Goal: Task Accomplishment & Management: Use online tool/utility

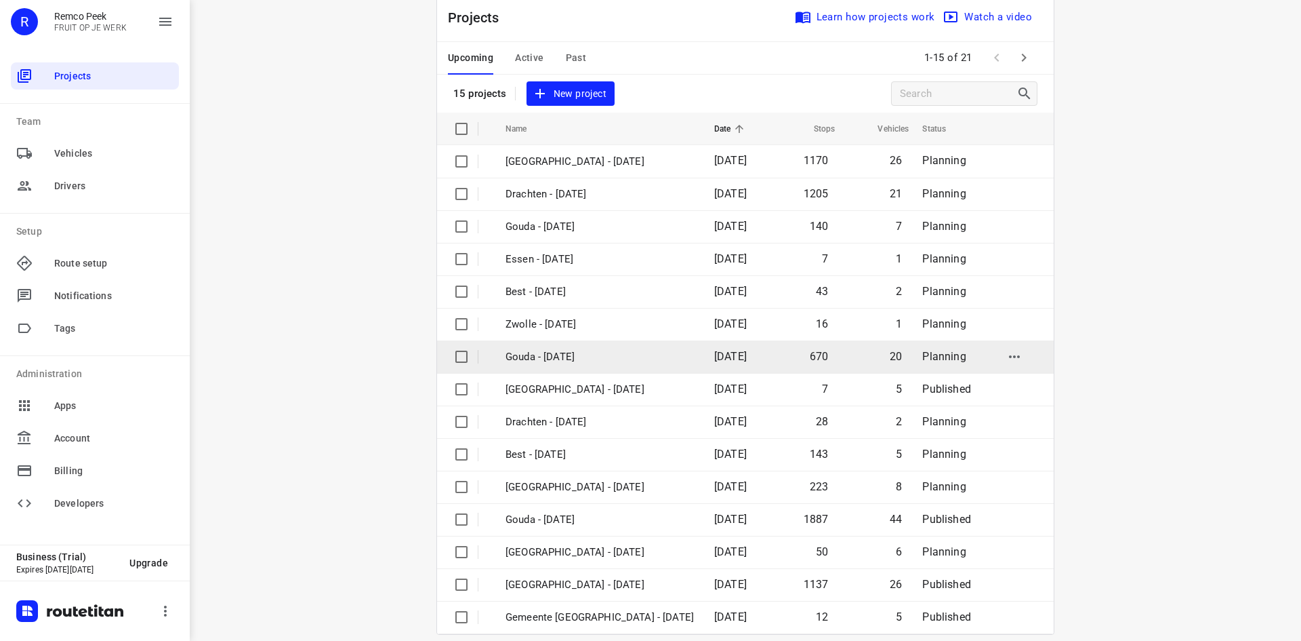
scroll to position [45, 0]
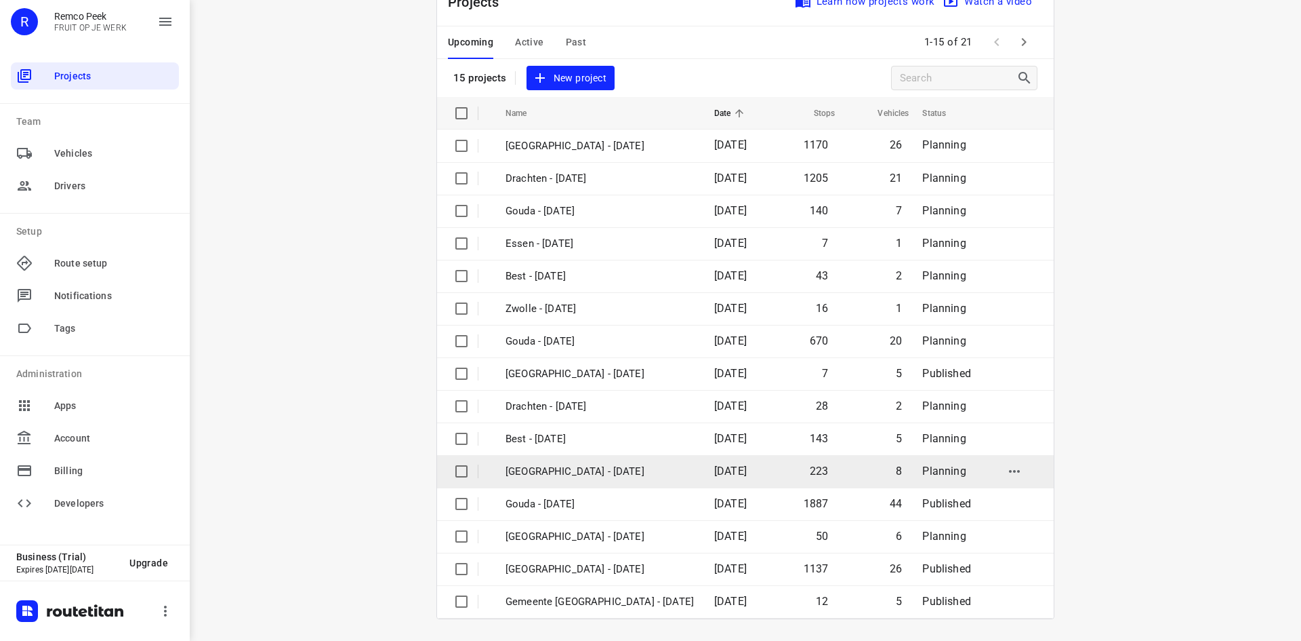
click at [611, 472] on p "[GEOGRAPHIC_DATA] - [DATE]" at bounding box center [600, 472] width 188 height 16
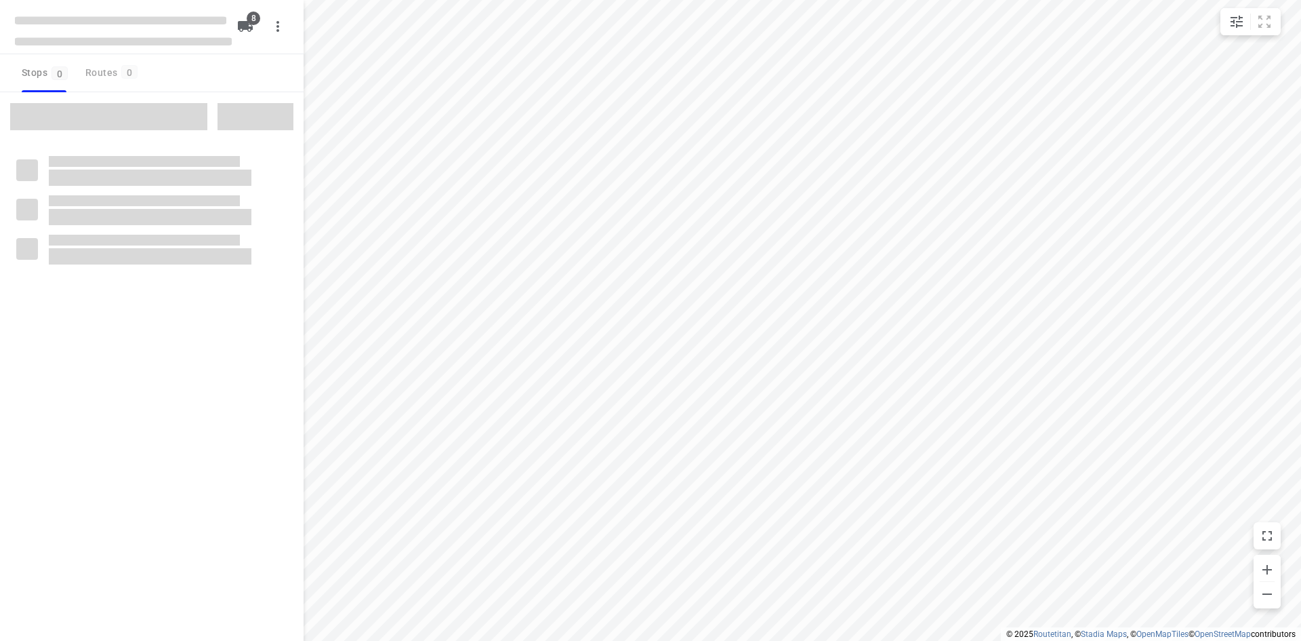
checkbox input "true"
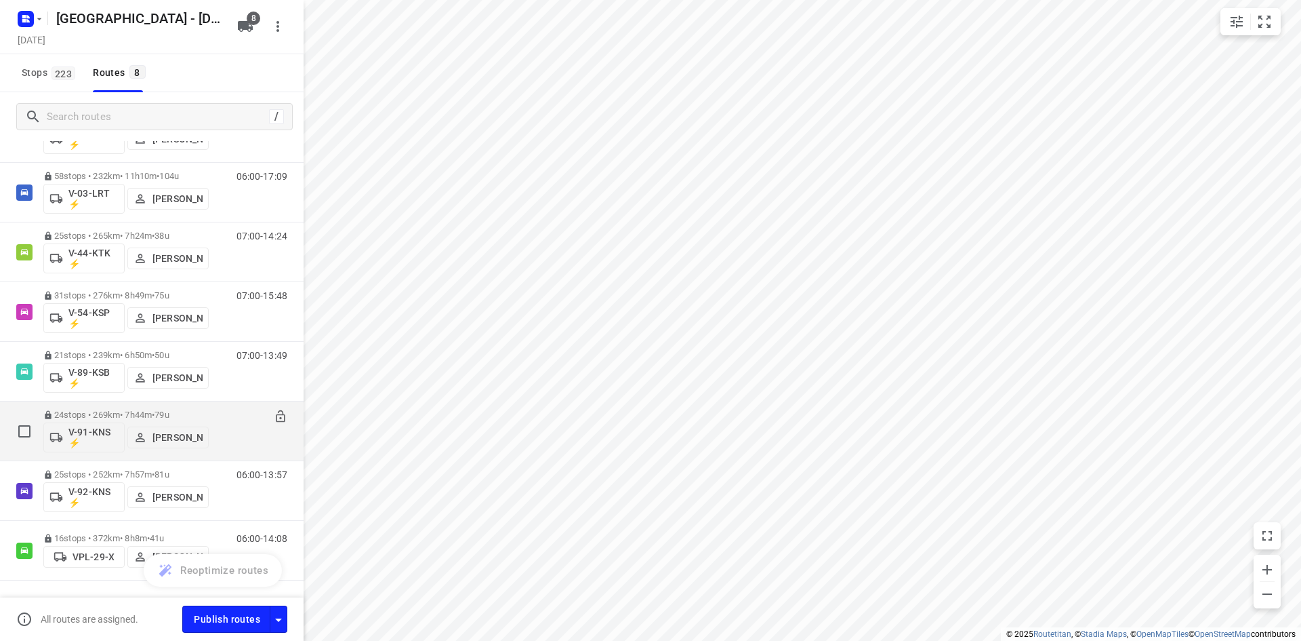
scroll to position [144, 0]
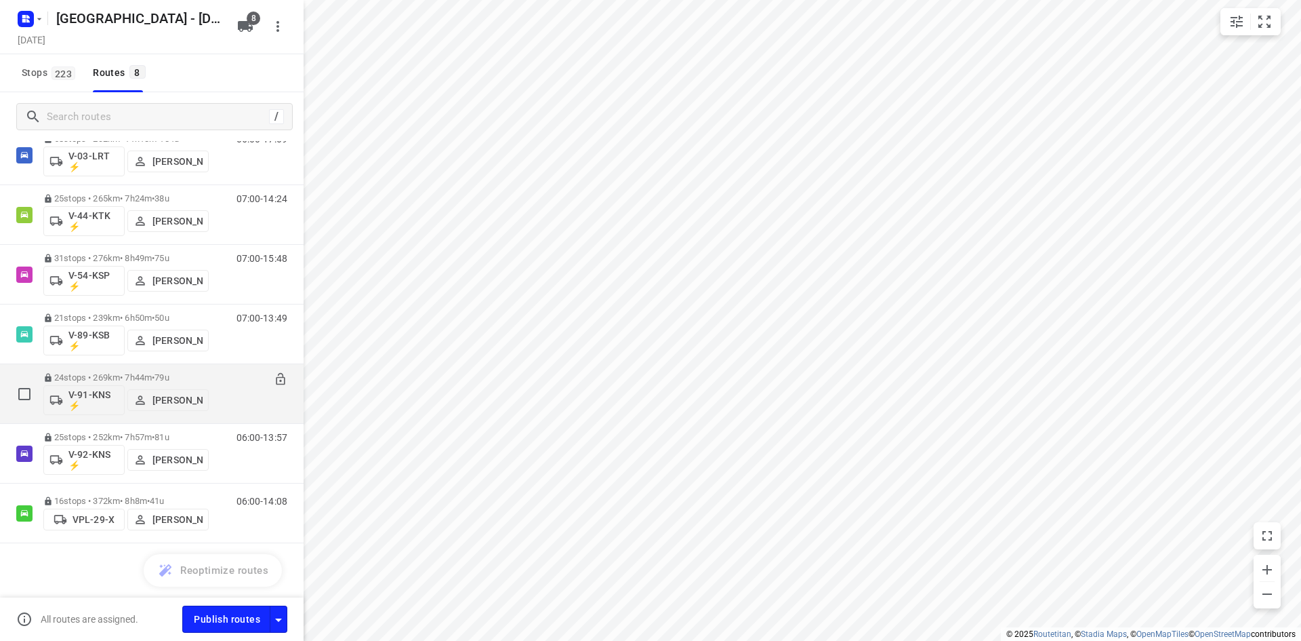
click at [227, 401] on div "07:00-14:44" at bounding box center [254, 396] width 68 height 49
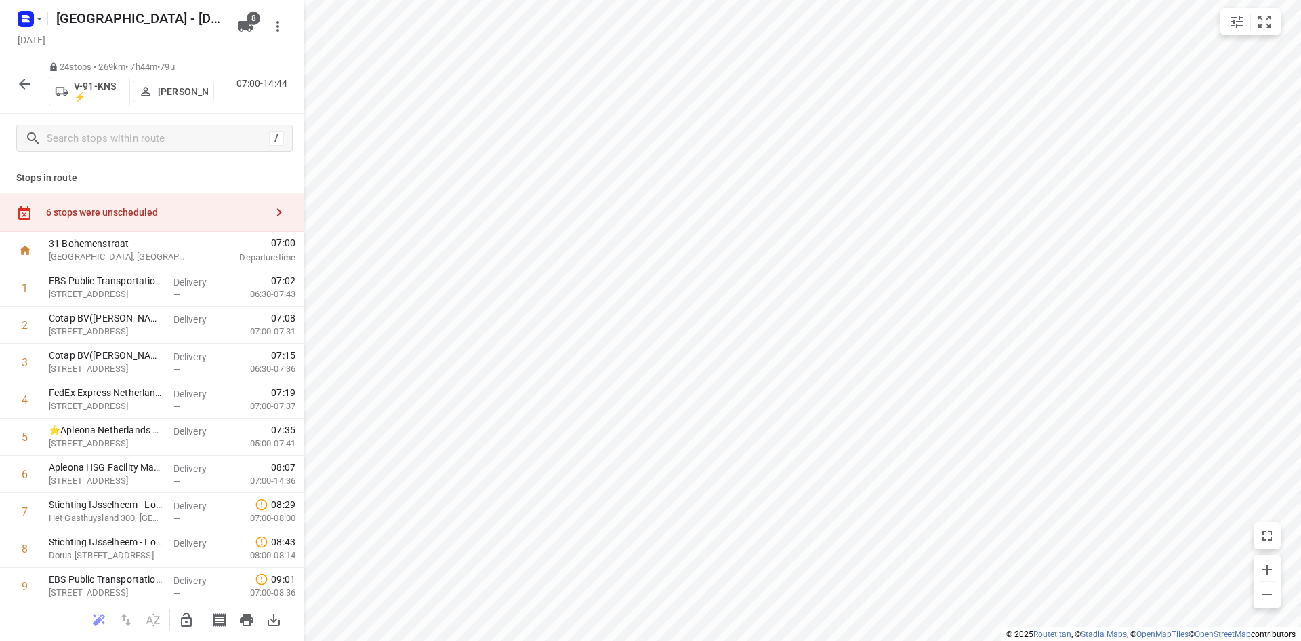
click at [177, 95] on p "[PERSON_NAME]" at bounding box center [183, 91] width 50 height 11
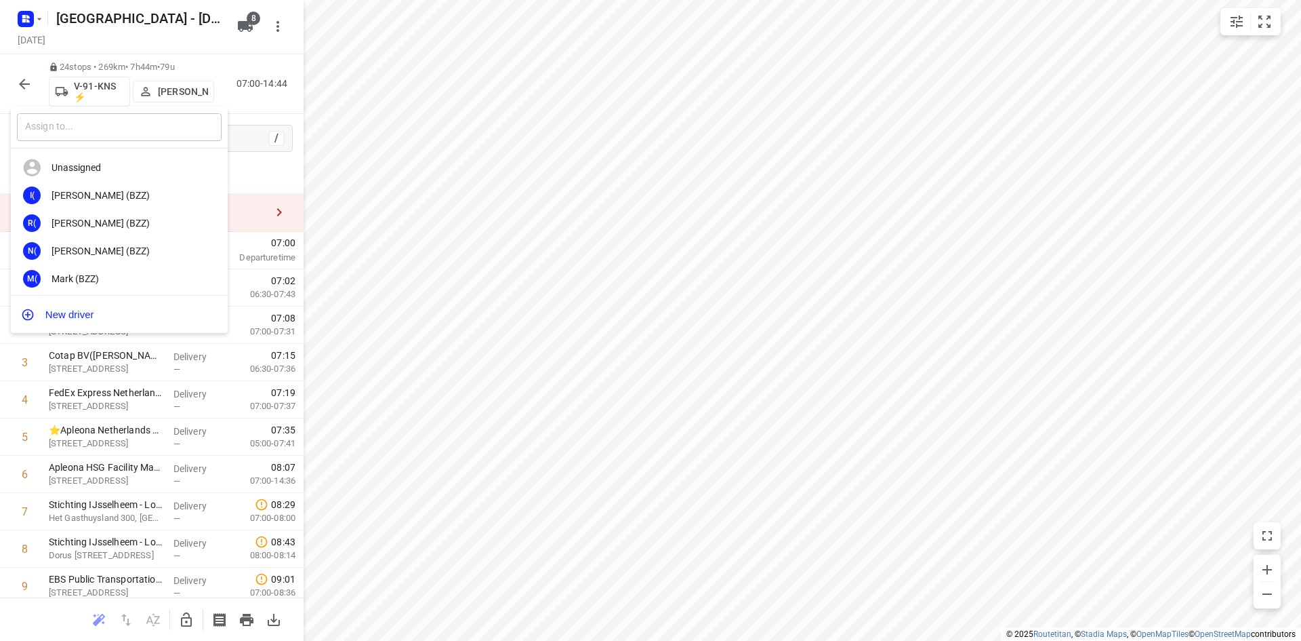
click at [151, 126] on input "text" at bounding box center [119, 127] width 205 height 28
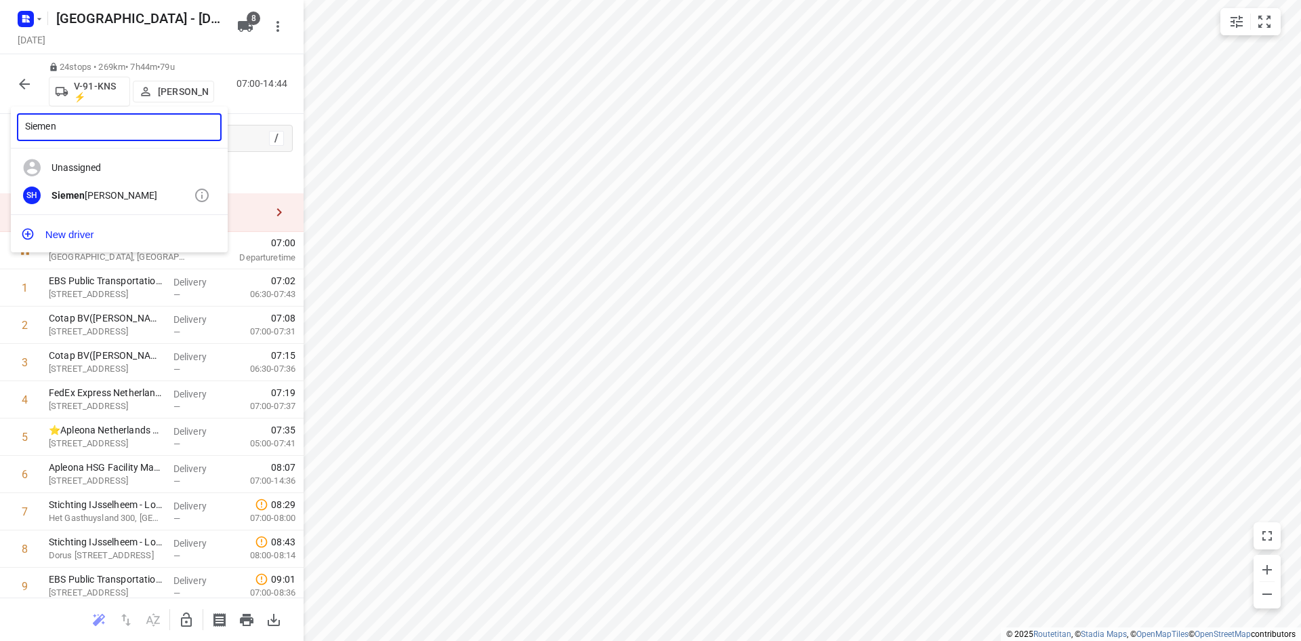
type input "Siemen"
click at [103, 198] on div "[PERSON_NAME]" at bounding box center [123, 195] width 142 height 11
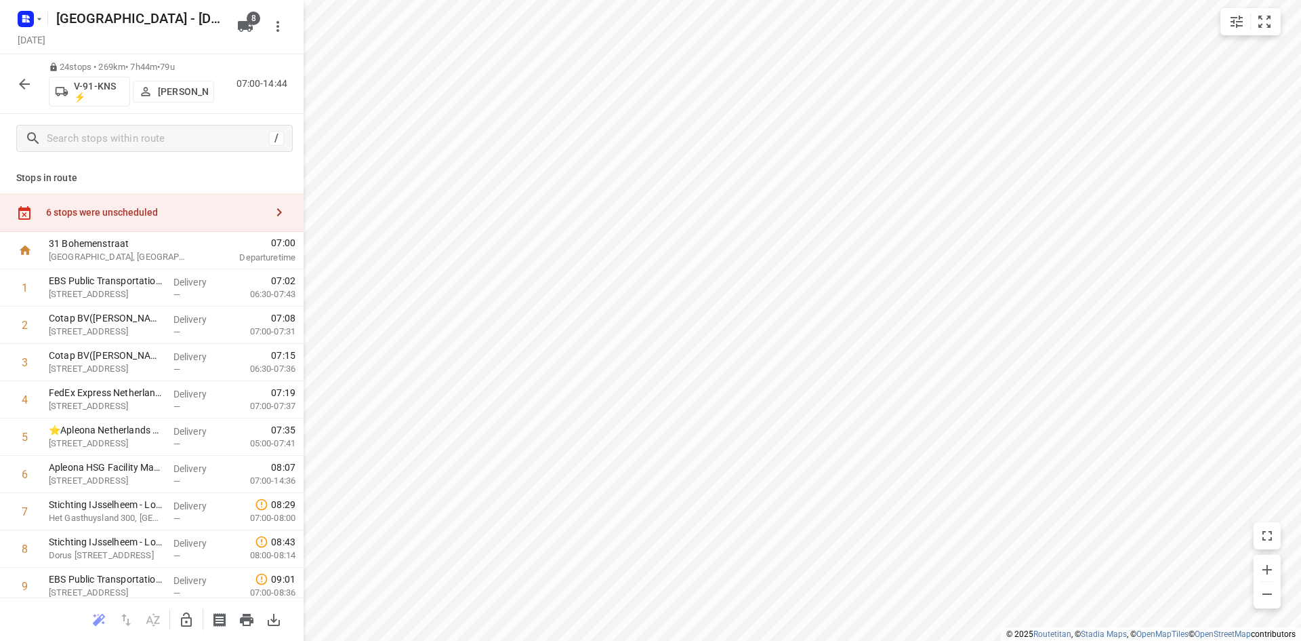
click at [208, 115] on div "/" at bounding box center [152, 138] width 304 height 49
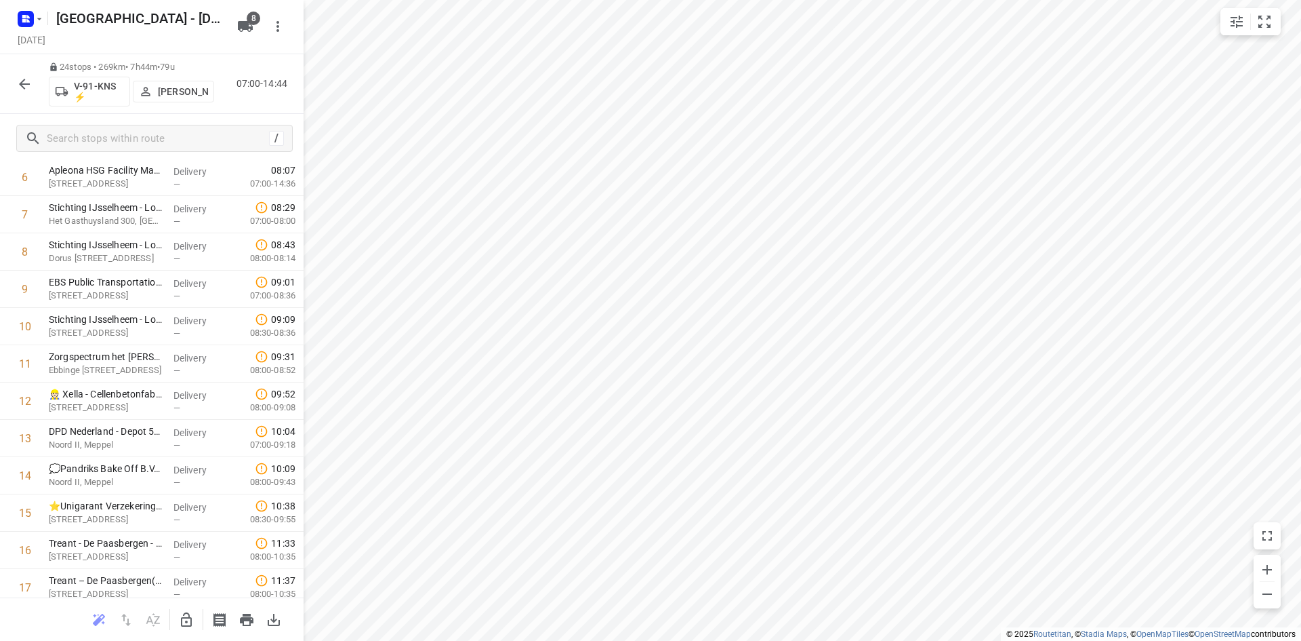
scroll to position [0, 0]
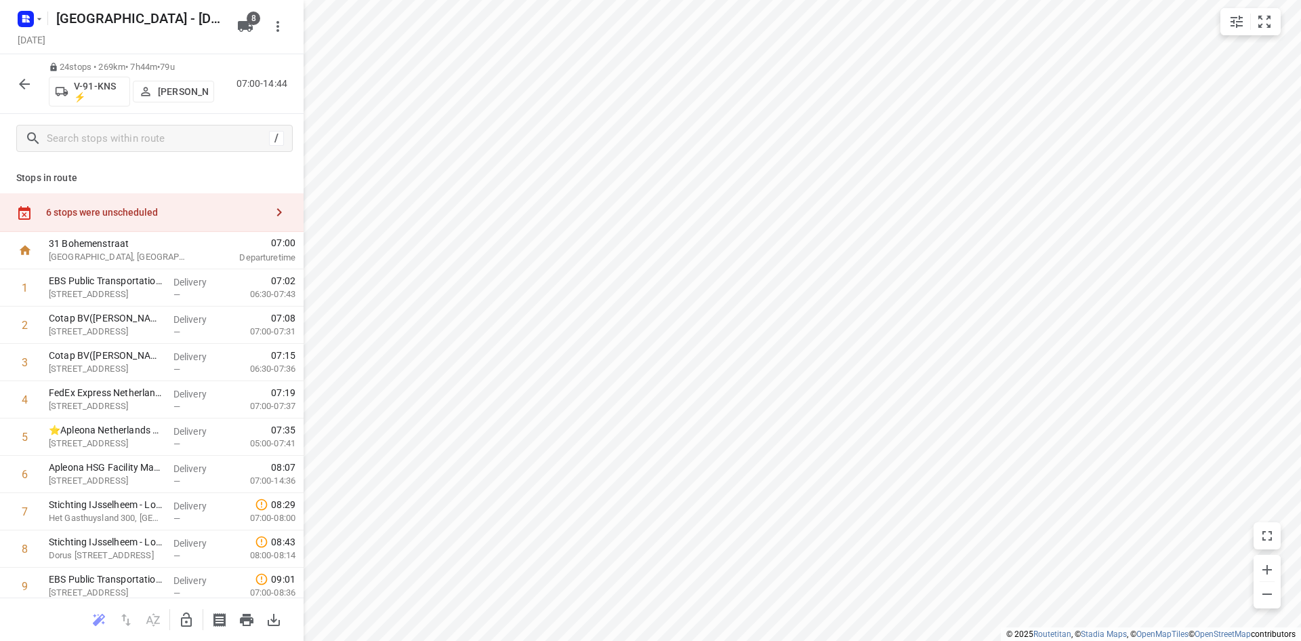
click at [169, 171] on p "Stops in route" at bounding box center [151, 178] width 271 height 14
click at [26, 84] on icon "button" at bounding box center [24, 84] width 11 height 11
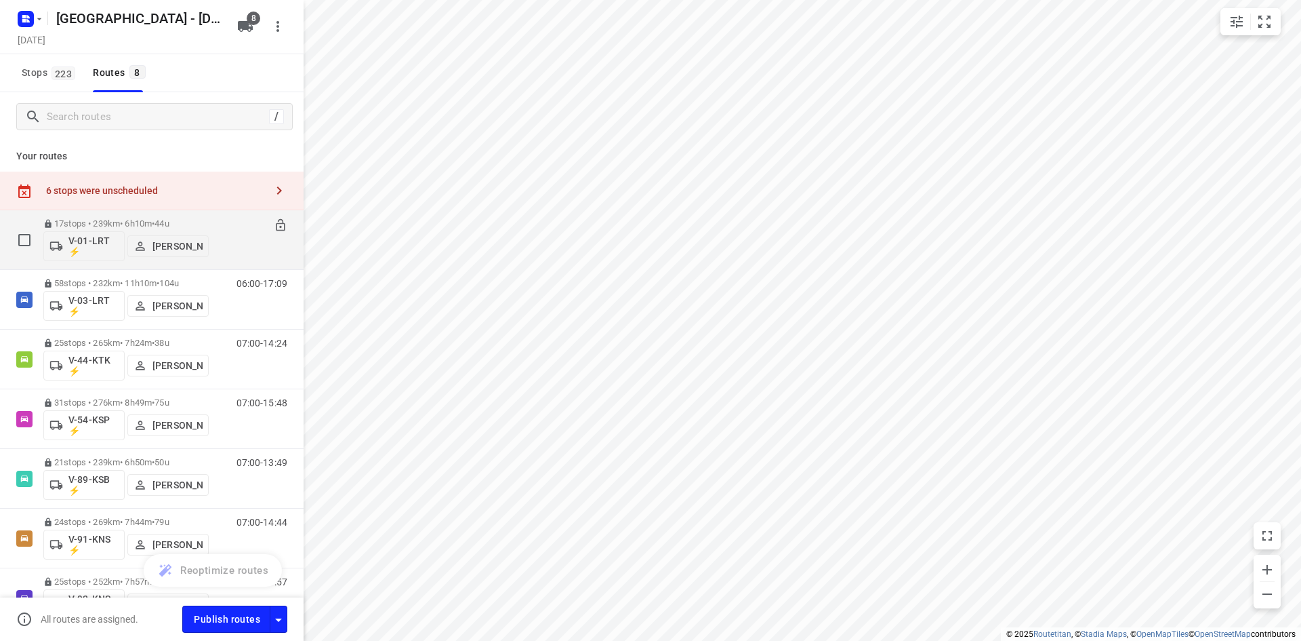
click at [234, 245] on div "07:00-13:10" at bounding box center [254, 242] width 68 height 49
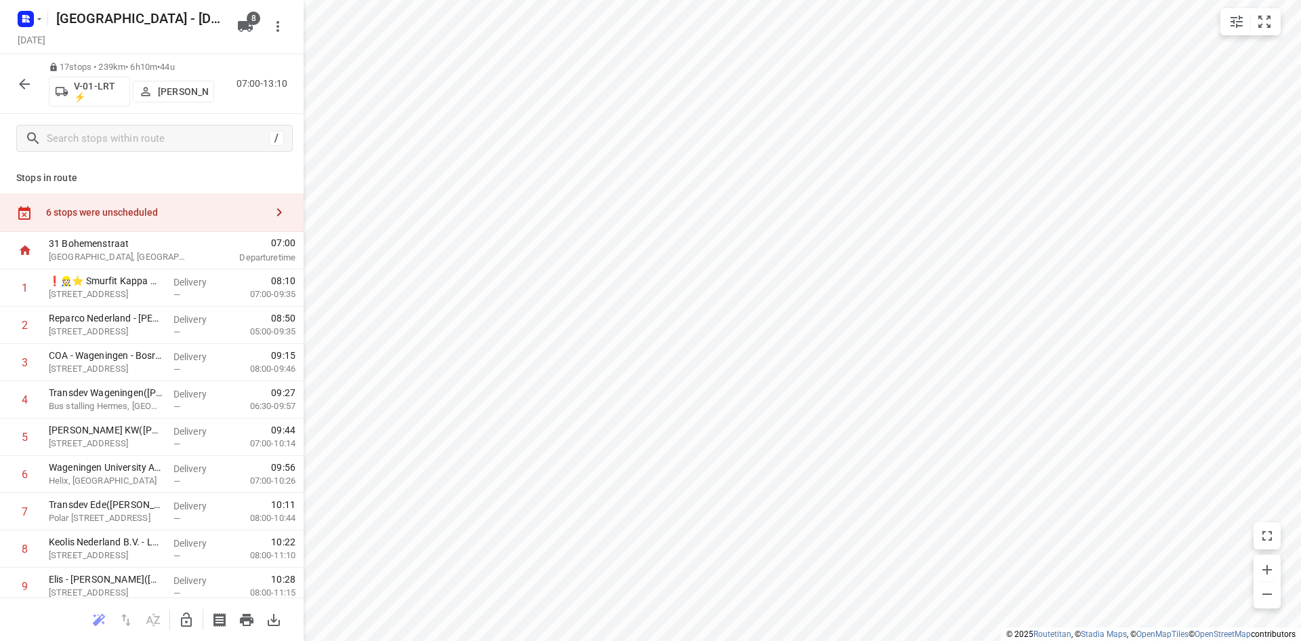
click at [256, 104] on div "17 stops • 239km • 6h10m • 44u V-01-LRT ⚡ [PERSON_NAME] 07:00-13:10" at bounding box center [152, 84] width 304 height 60
click at [19, 88] on icon "button" at bounding box center [24, 84] width 16 height 16
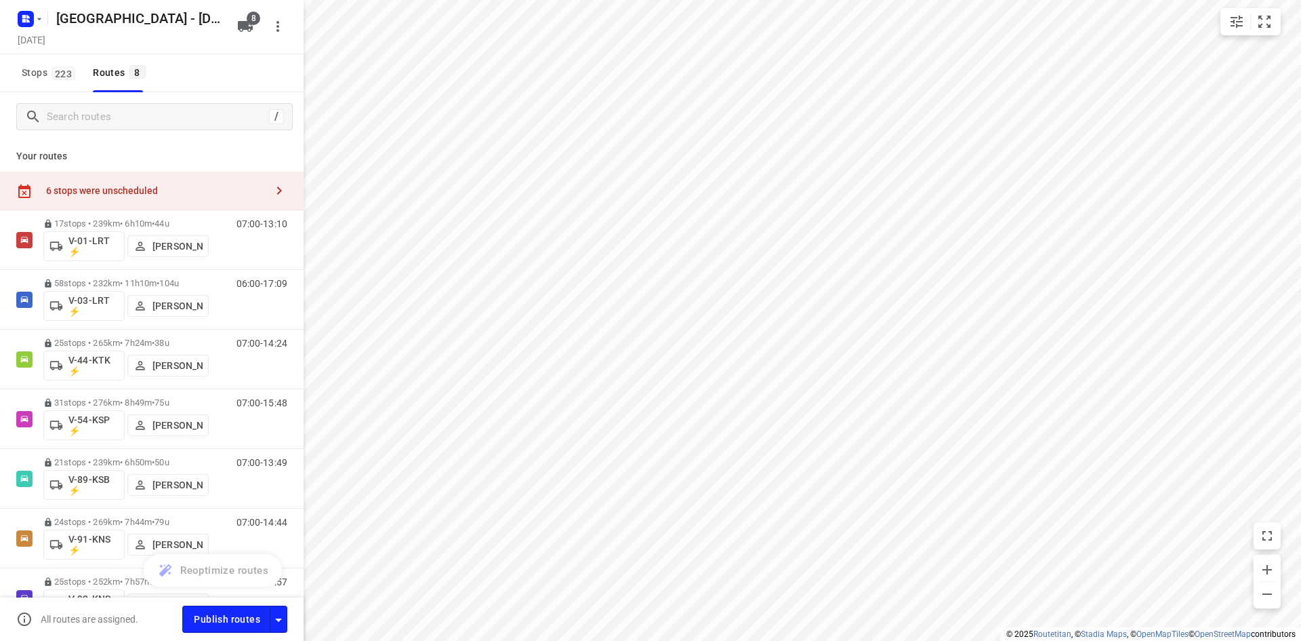
drag, startPoint x: 201, startPoint y: 84, endPoint x: 296, endPoint y: 56, distance: 98.9
click at [204, 85] on div "Stops 223 Routes 8" at bounding box center [152, 73] width 304 height 38
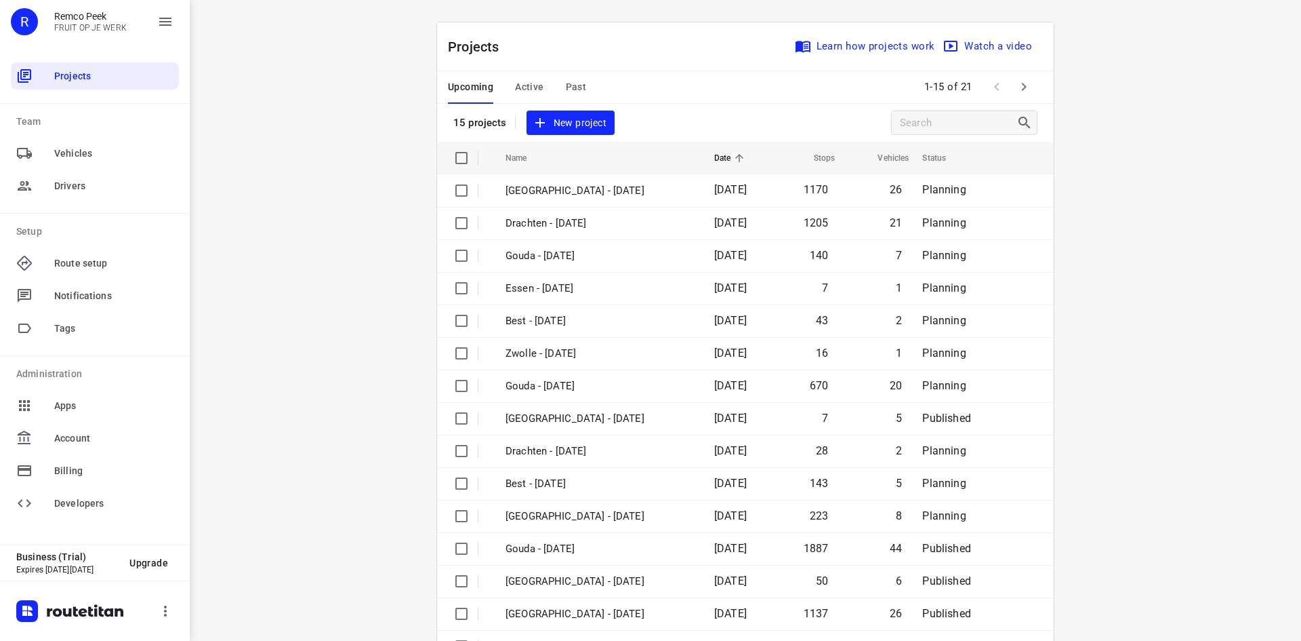
click at [566, 85] on span "Past" at bounding box center [576, 87] width 21 height 17
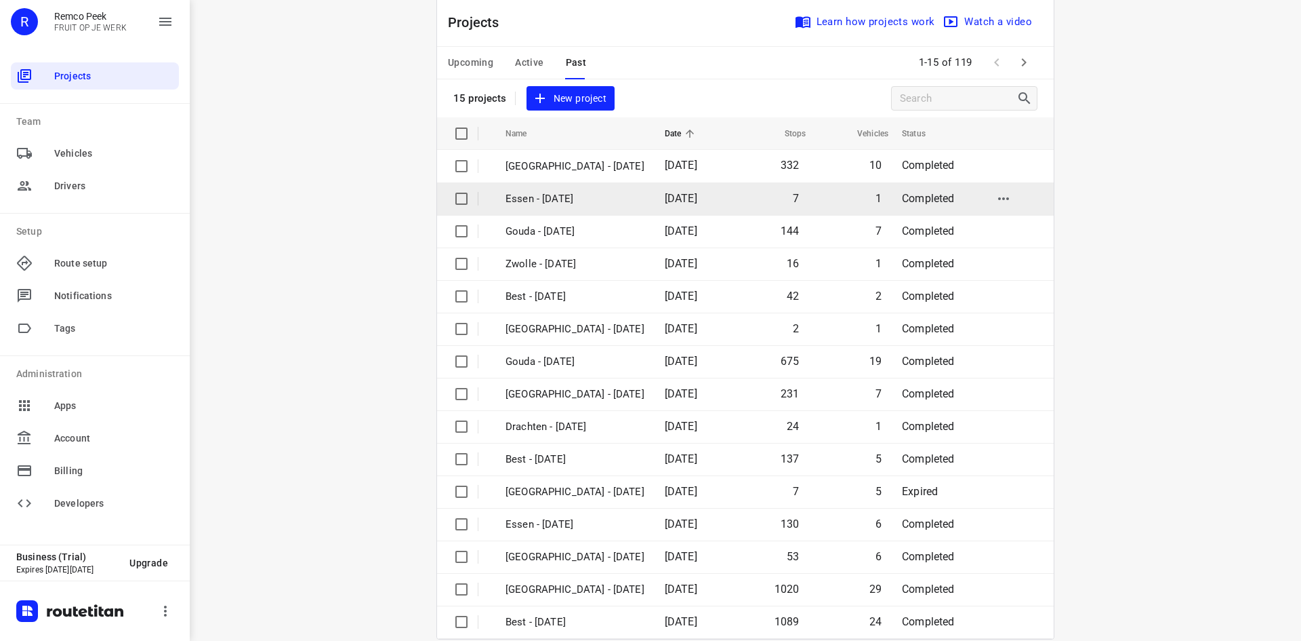
scroll to position [45, 0]
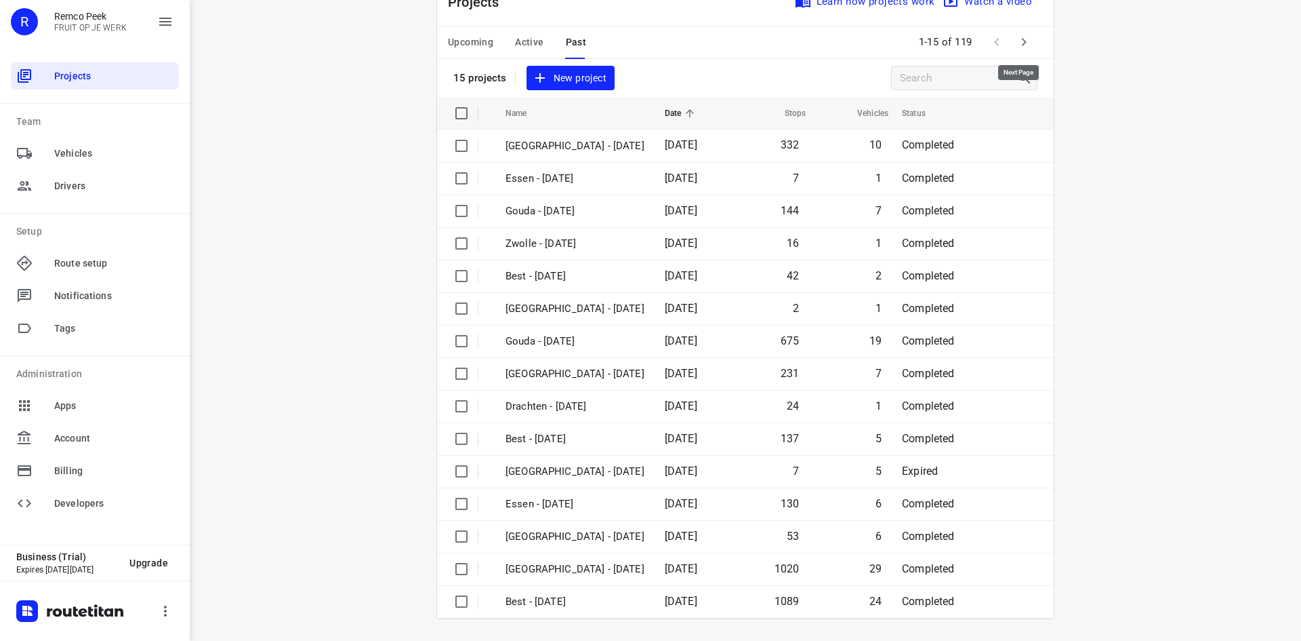
click at [1025, 39] on icon "button" at bounding box center [1024, 42] width 16 height 16
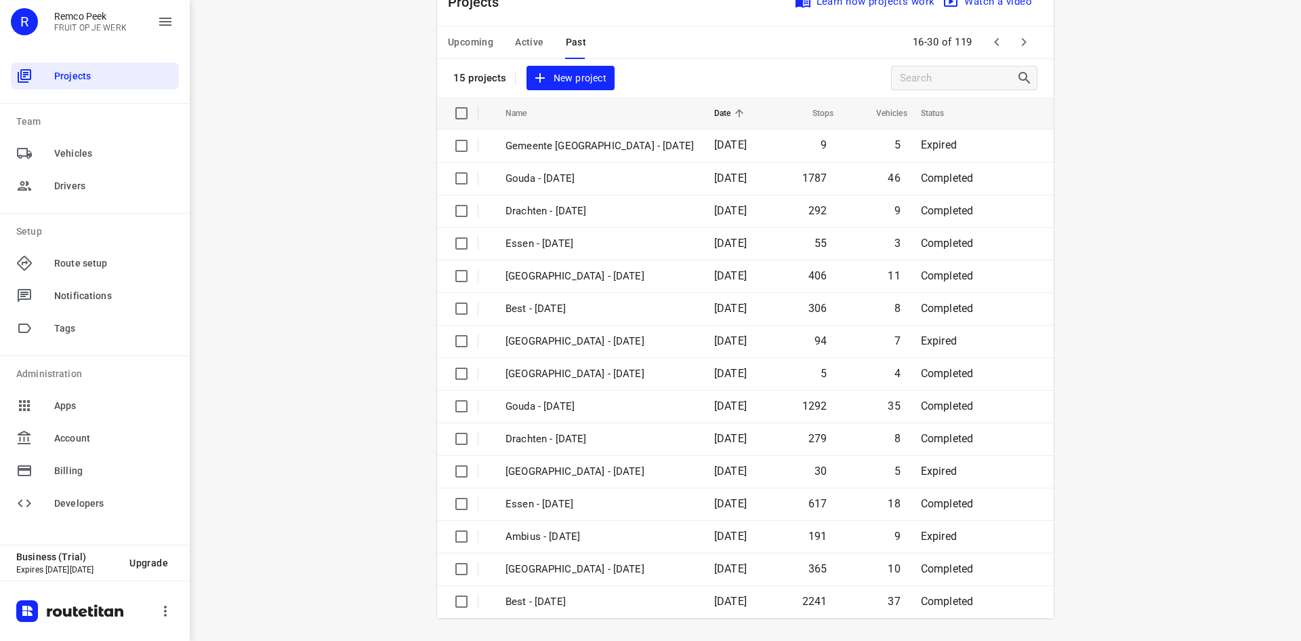
click at [1028, 41] on button "button" at bounding box center [1024, 41] width 27 height 27
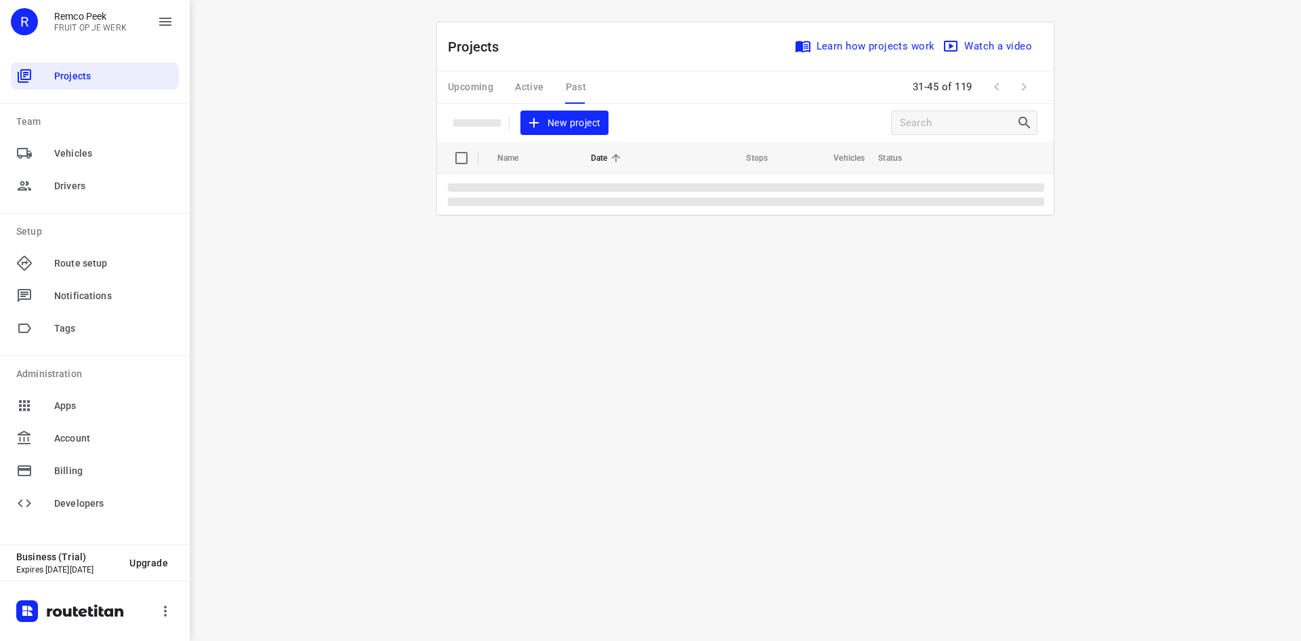
scroll to position [0, 0]
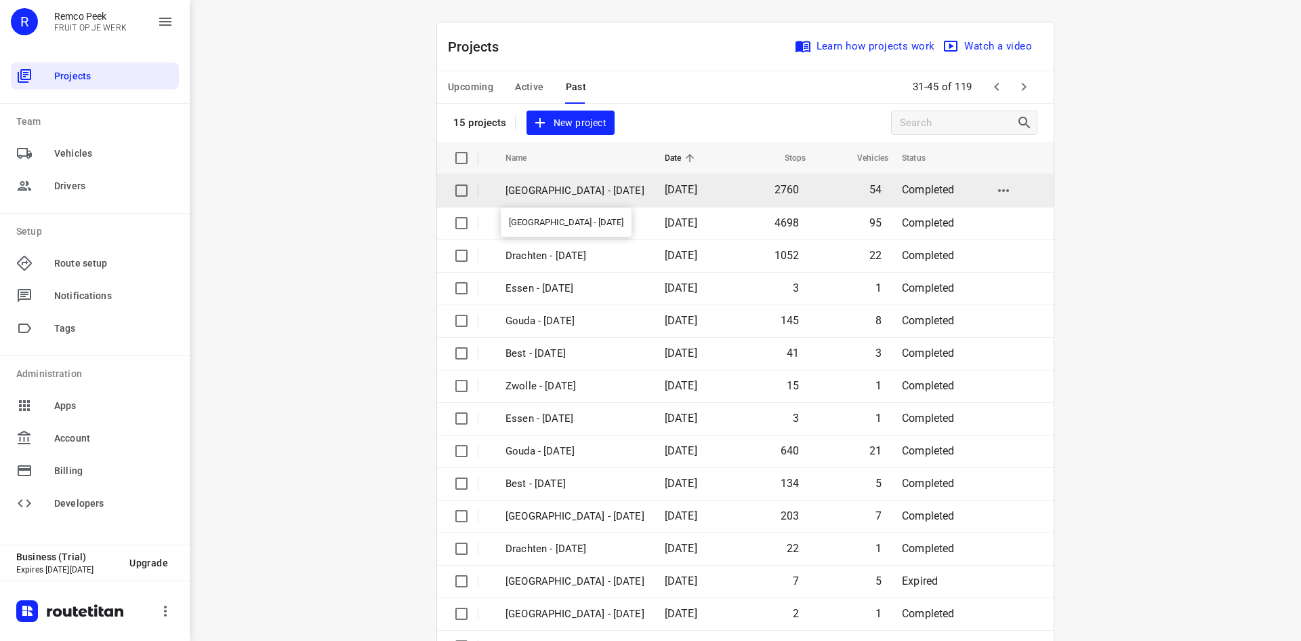
click at [615, 192] on p "Zwolle - Monday" at bounding box center [575, 191] width 139 height 16
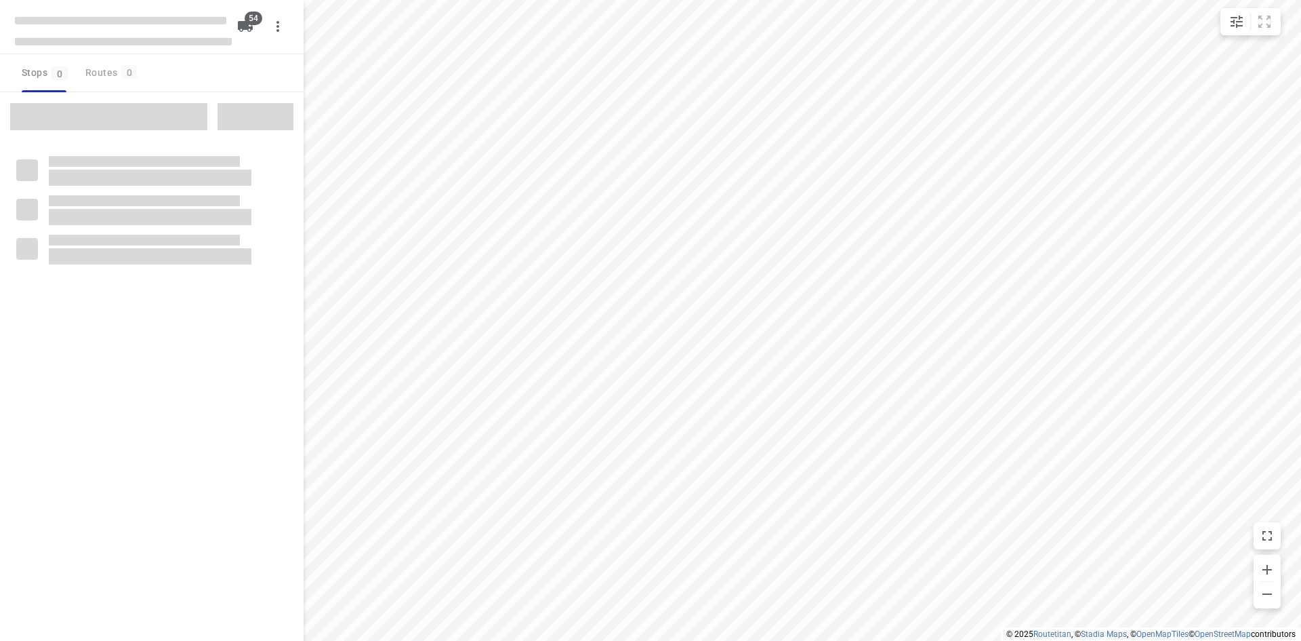
type input "distance"
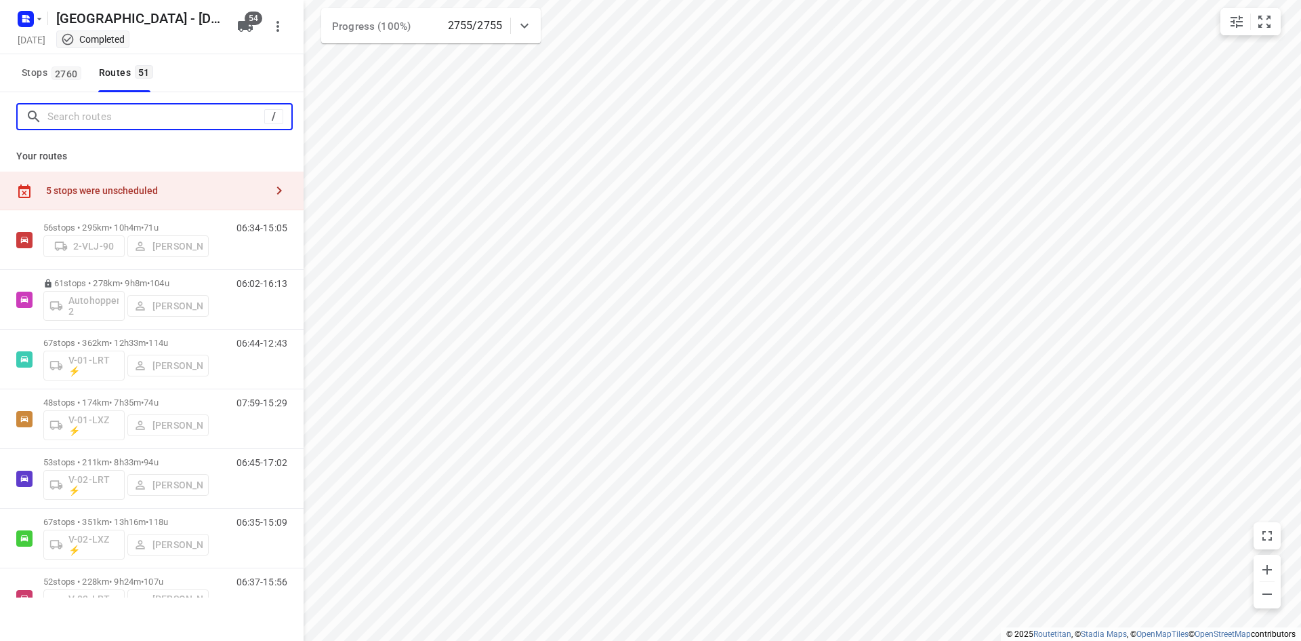
click at [110, 113] on input "Search routes" at bounding box center [155, 116] width 217 height 21
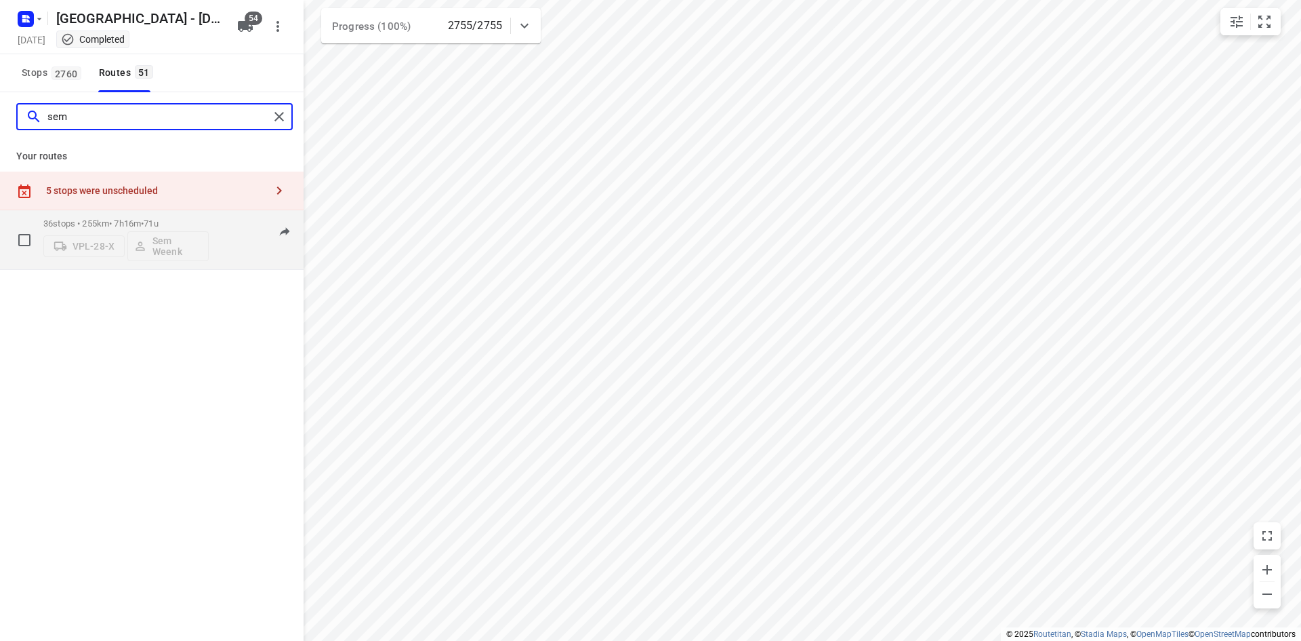
type input "sem"
click at [215, 222] on div "36 stops • 255km • 7h16m • 71u VPL-28-X Sem Weenk 06:32-15:44" at bounding box center [173, 239] width 260 height 56
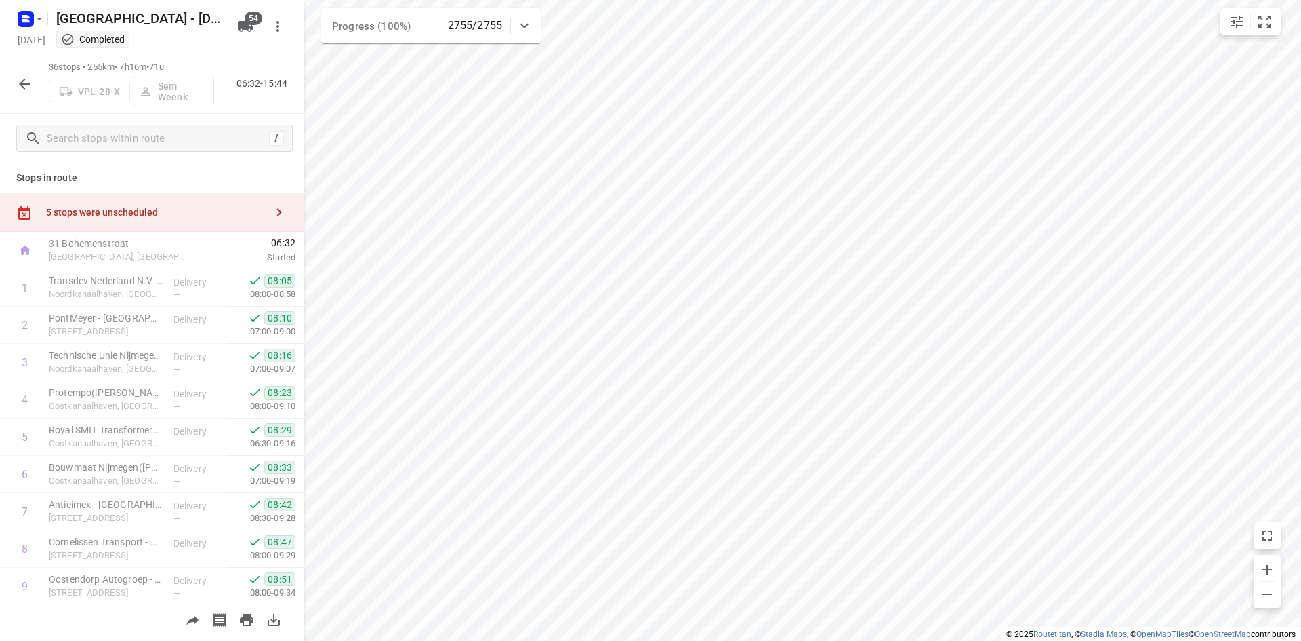
click at [228, 178] on p "Stops in route" at bounding box center [151, 178] width 271 height 14
click at [241, 86] on p "06:32-15:44" at bounding box center [265, 84] width 56 height 14
click at [28, 85] on icon "button" at bounding box center [24, 84] width 16 height 16
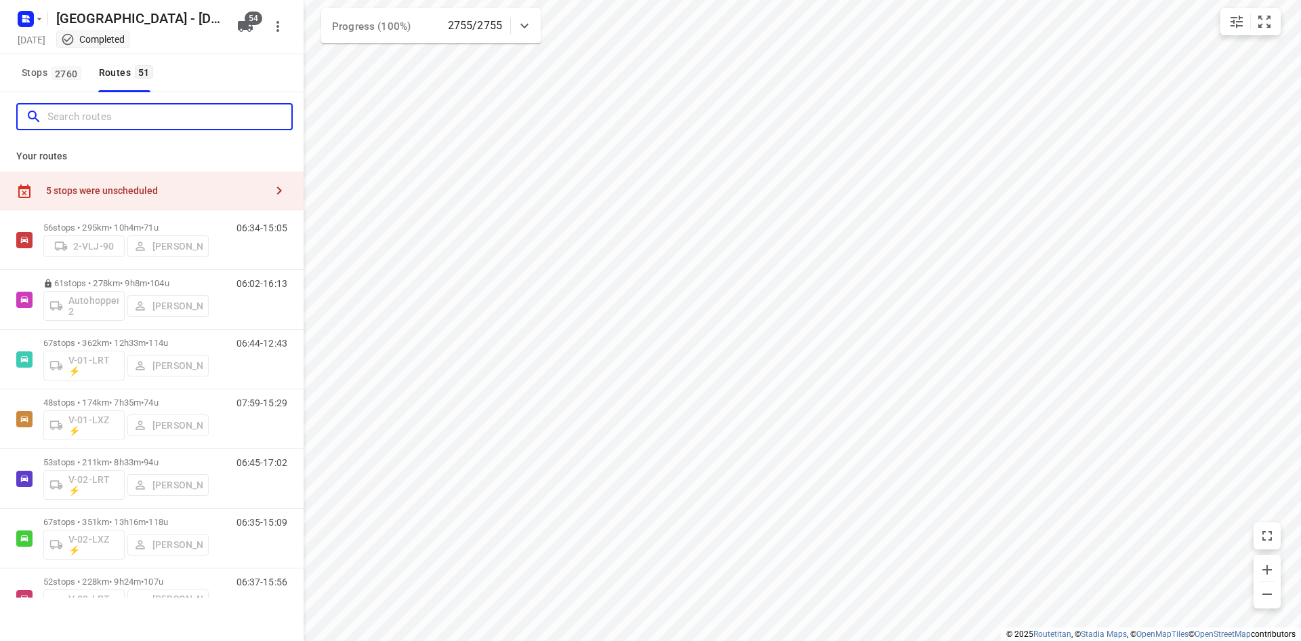
click at [103, 117] on input "Search routes" at bounding box center [169, 116] width 244 height 21
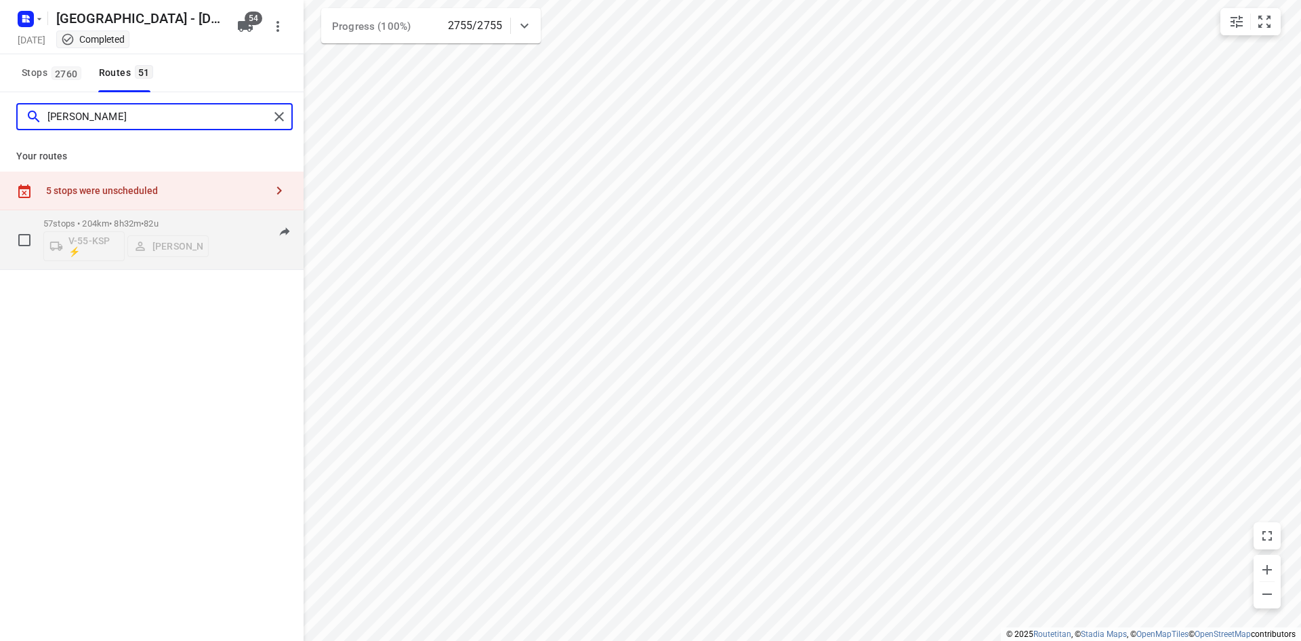
type input "simon"
click at [232, 244] on div "06:40-15:51" at bounding box center [254, 242] width 68 height 49
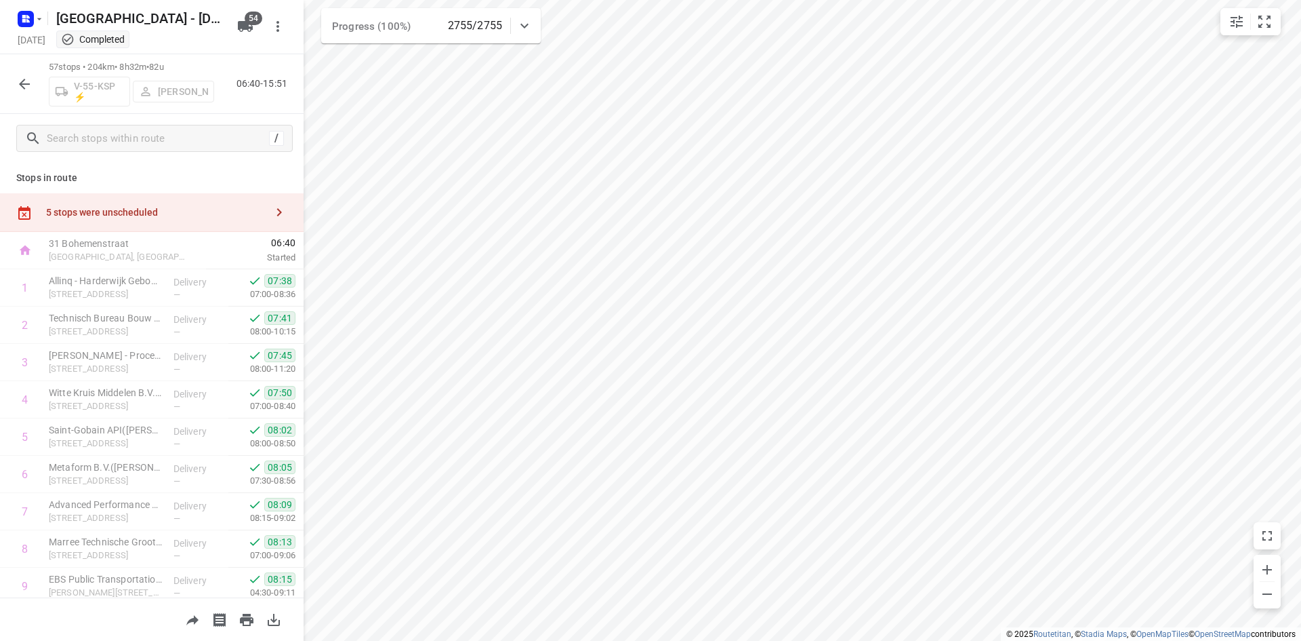
click at [260, 105] on div "57 stops • 204km • 8h32m • 82u V-55-KSP ⚡ Simon Barelds 06:40-15:51" at bounding box center [152, 84] width 304 height 60
